Goal: Information Seeking & Learning: Learn about a topic

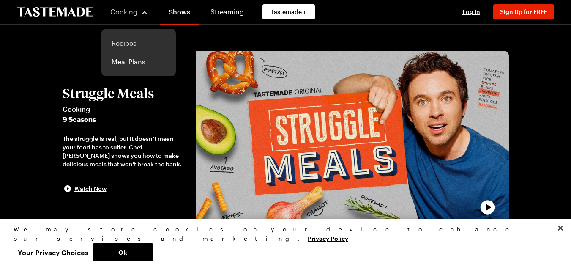
click at [125, 41] on link "Recipes" at bounding box center [139, 43] width 64 height 19
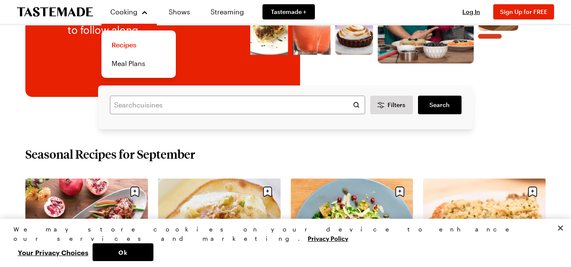
scroll to position [169, 0]
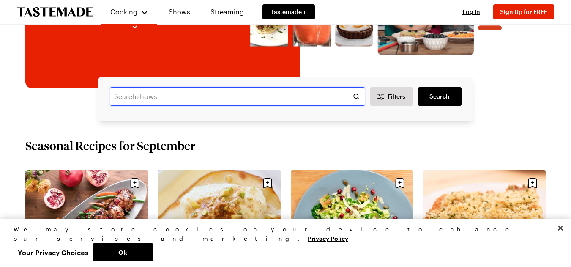
click at [144, 98] on input "text" at bounding box center [237, 96] width 255 height 19
type input "colofloure"
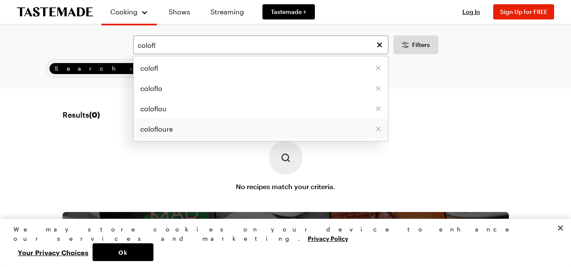
click at [159, 128] on span "colofloure" at bounding box center [156, 129] width 33 height 10
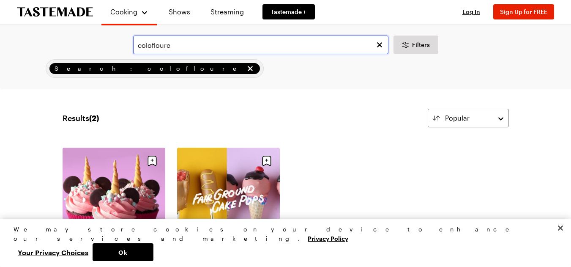
click at [181, 45] on input "colofloure" at bounding box center [260, 45] width 255 height 19
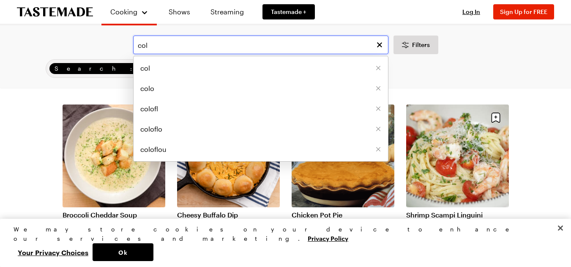
scroll to position [42, 0]
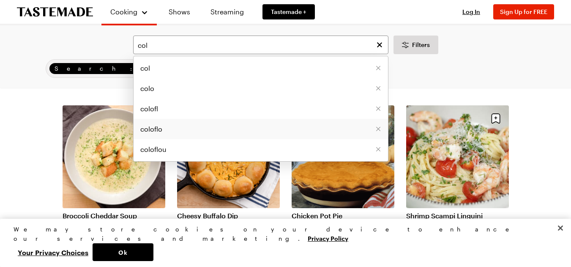
click at [154, 129] on span "coloflo" at bounding box center [151, 129] width 22 height 10
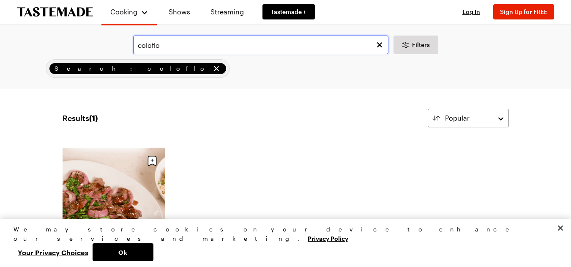
click at [189, 50] on input "coloflo" at bounding box center [260, 45] width 255 height 19
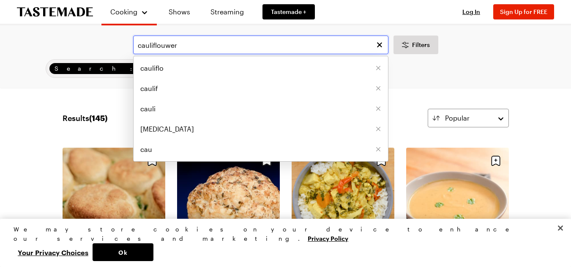
type input "cauliflouwer"
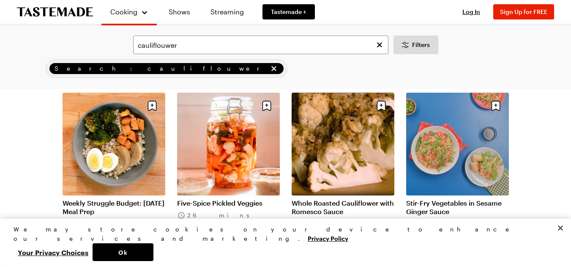
scroll to position [761, 0]
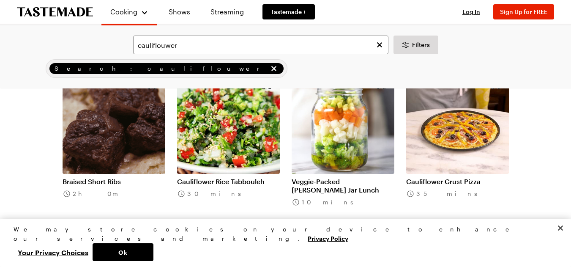
scroll to position [1818, 0]
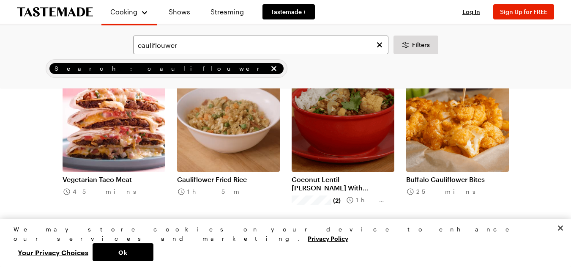
scroll to position [423, 0]
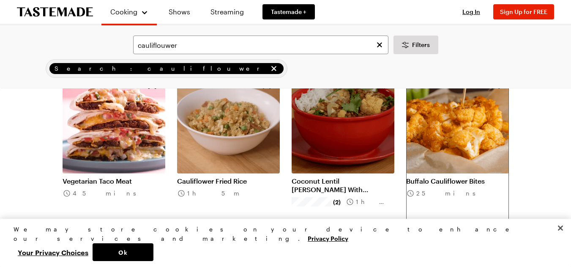
click at [453, 177] on link "Buffalo Cauliflower Bites" at bounding box center [457, 181] width 103 height 8
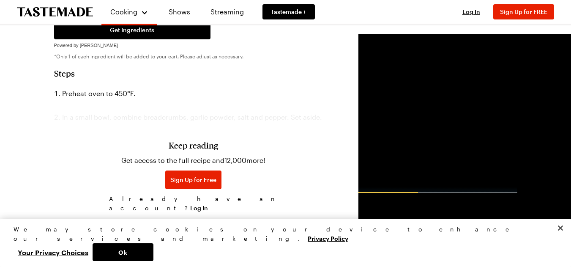
scroll to position [423, 0]
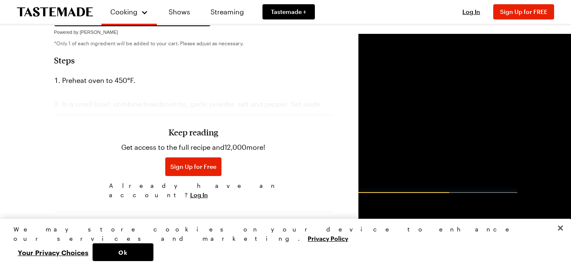
click at [100, 85] on div "Keep reading Get access to the full recipe and 12,000 more! Sign Up for Free Al…" at bounding box center [193, 144] width 279 height 118
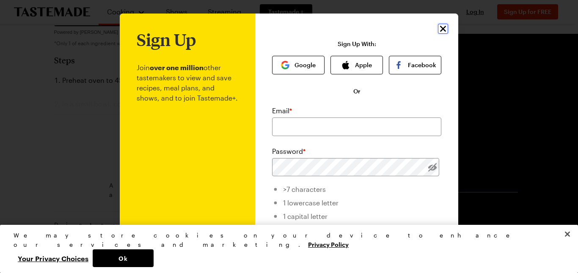
click at [438, 25] on icon "Close" at bounding box center [443, 29] width 10 height 10
